Goal: Navigation & Orientation: Find specific page/section

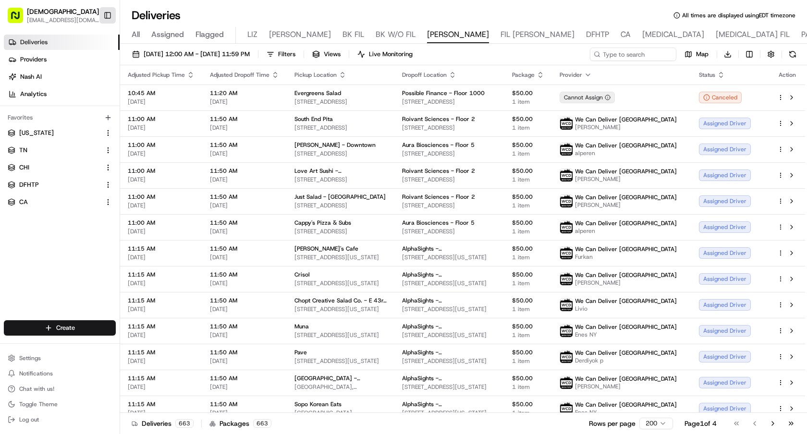
click at [104, 18] on button "Toggle Sidebar" at bounding box center [107, 15] width 16 height 16
